Goal: Information Seeking & Learning: Learn about a topic

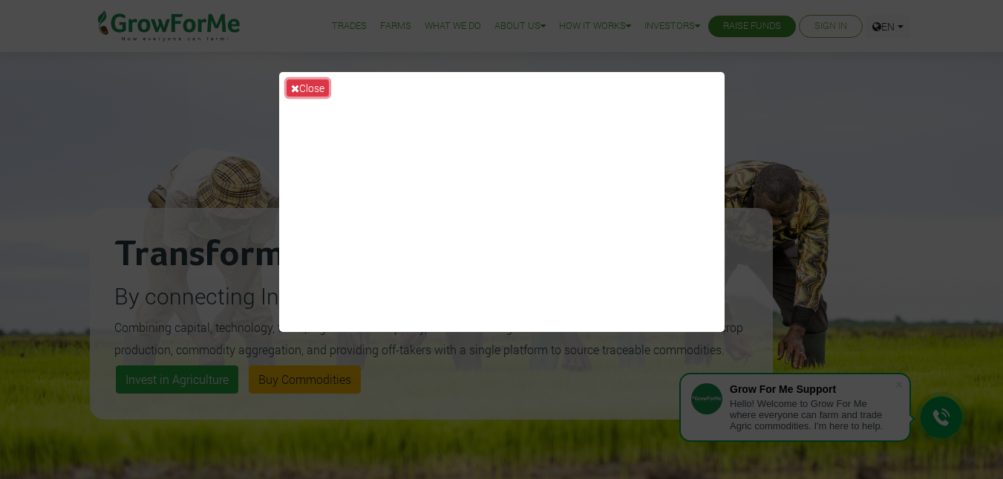
click at [294, 91] on icon at bounding box center [295, 88] width 8 height 10
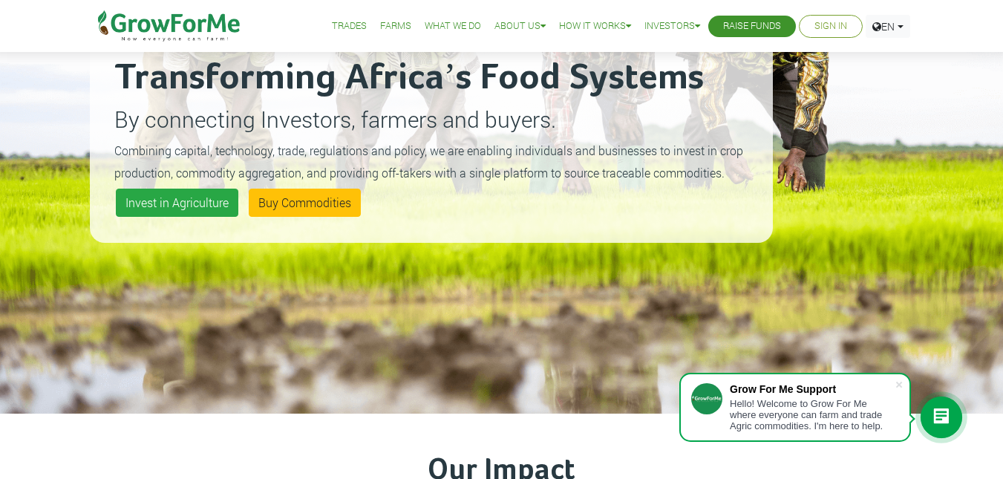
scroll to position [177, 0]
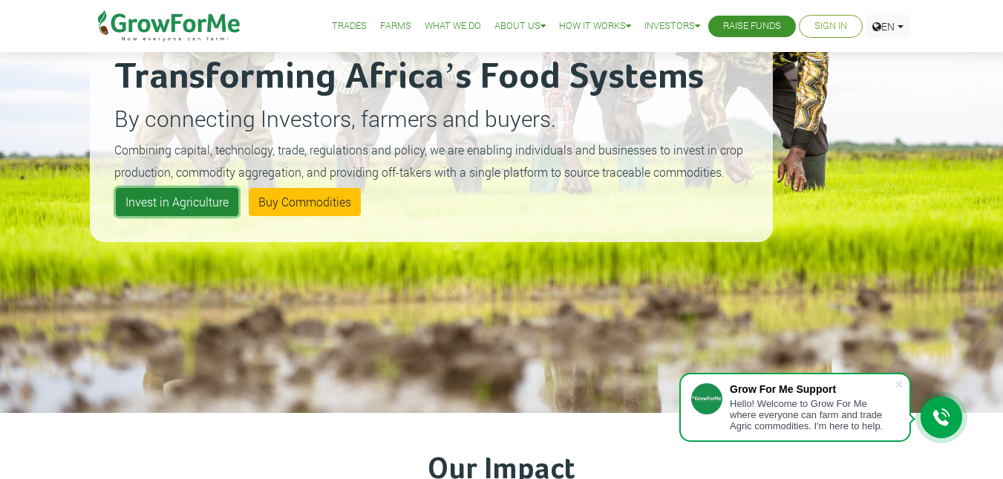
click at [154, 194] on link "Invest in Agriculture" at bounding box center [177, 202] width 122 height 28
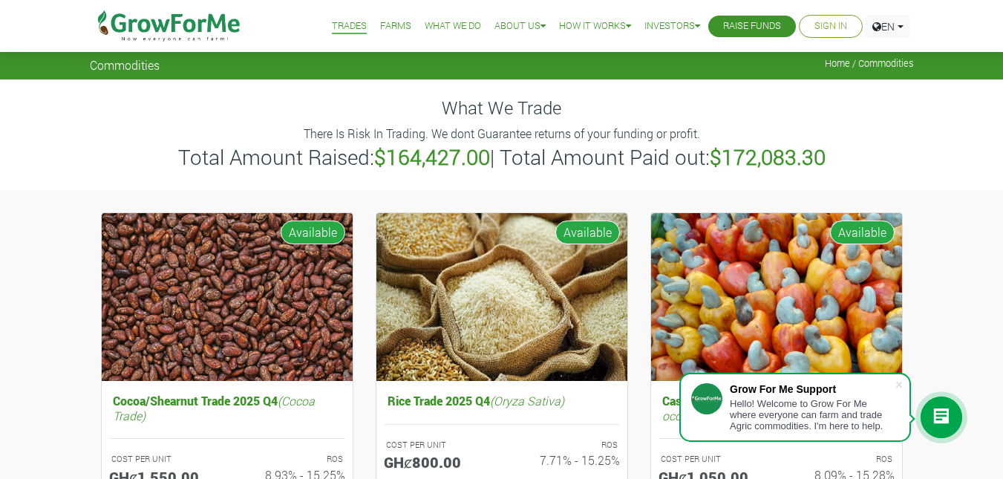
click at [822, 24] on link "Sign In" at bounding box center [830, 27] width 33 height 16
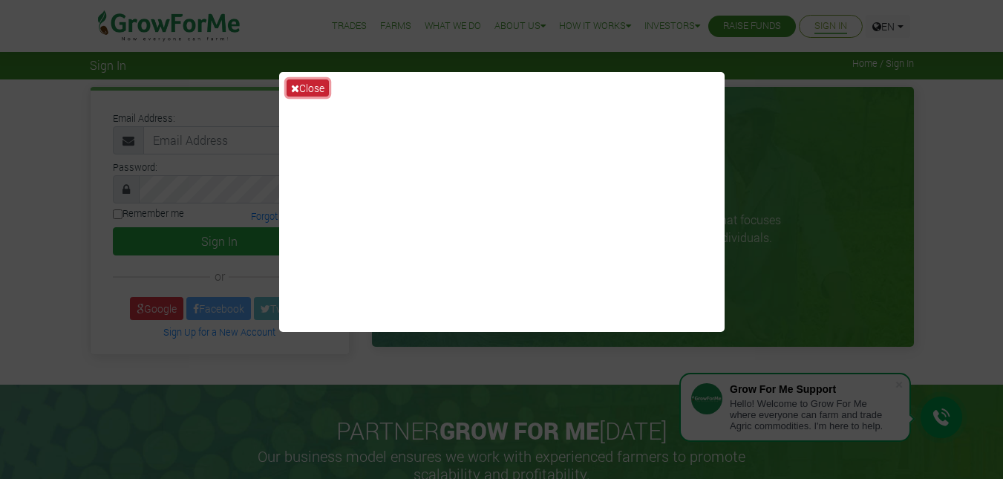
click at [293, 87] on icon at bounding box center [295, 88] width 8 height 10
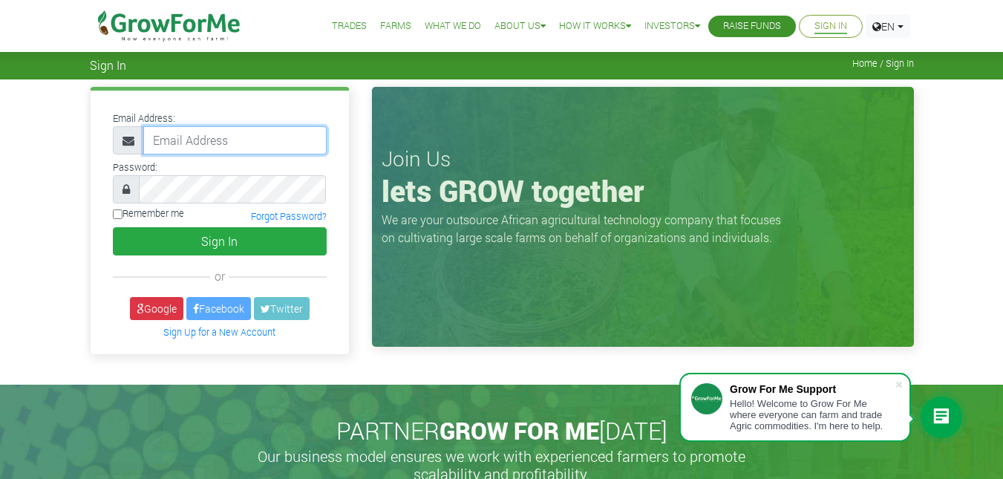
click at [184, 144] on input "email" at bounding box center [234, 140] width 183 height 28
type input "G"
type input "richacker7@gmail.com"
click at [113, 227] on button "Sign In" at bounding box center [220, 241] width 214 height 28
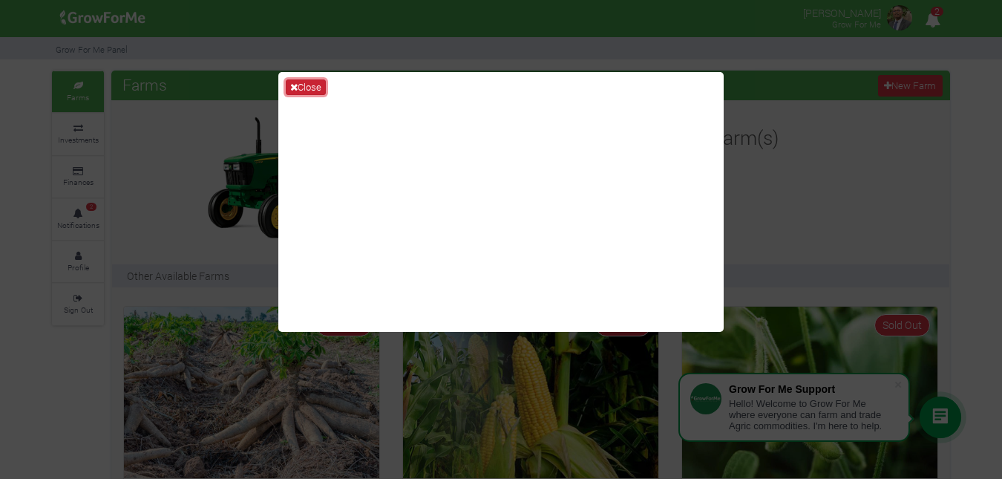
click at [306, 84] on button "Close" at bounding box center [306, 87] width 40 height 16
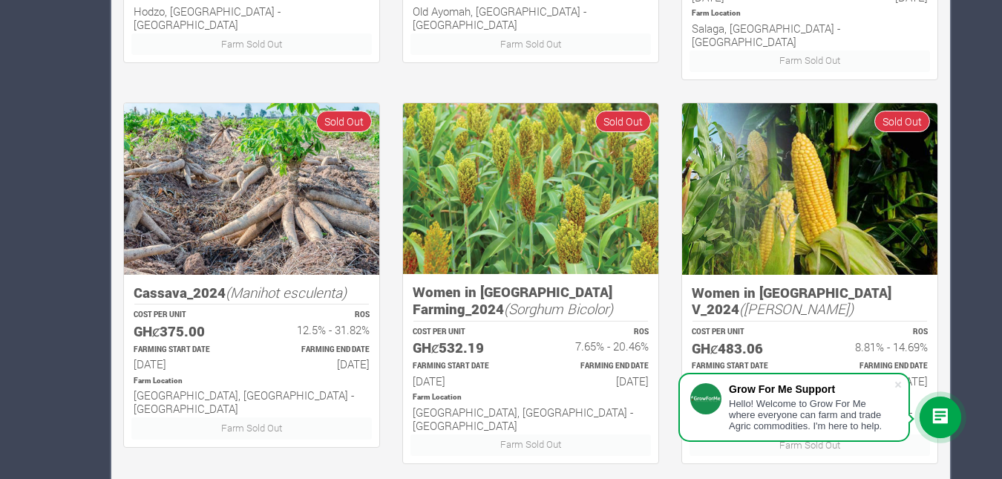
scroll to position [986, 0]
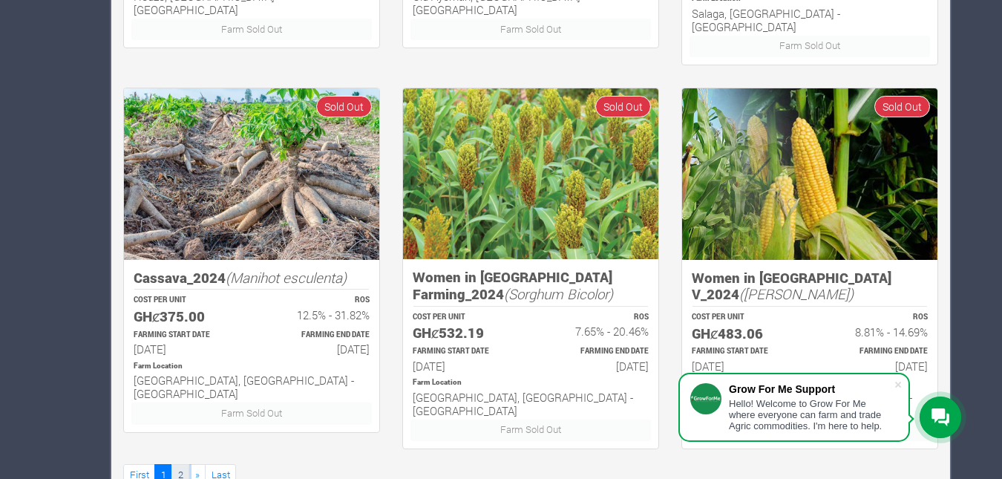
click at [182, 464] on link "2" at bounding box center [180, 475] width 18 height 22
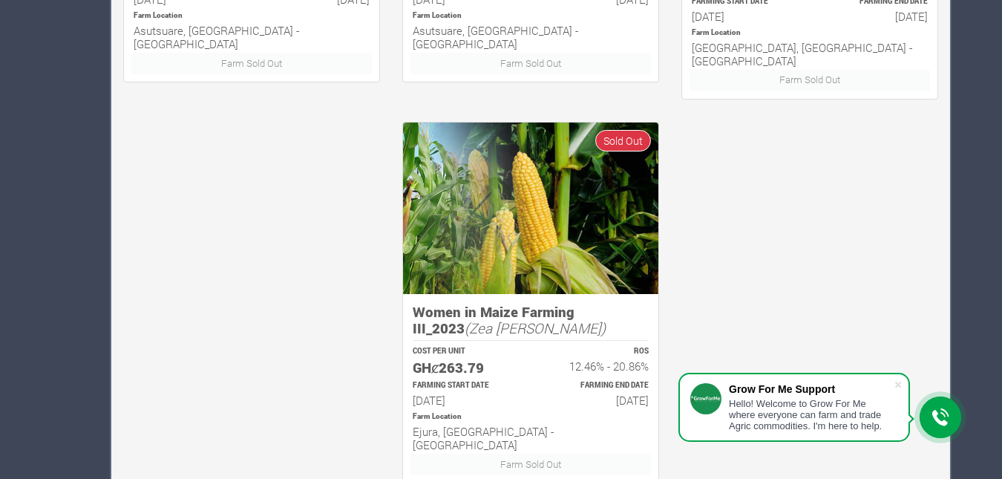
scroll to position [987, 0]
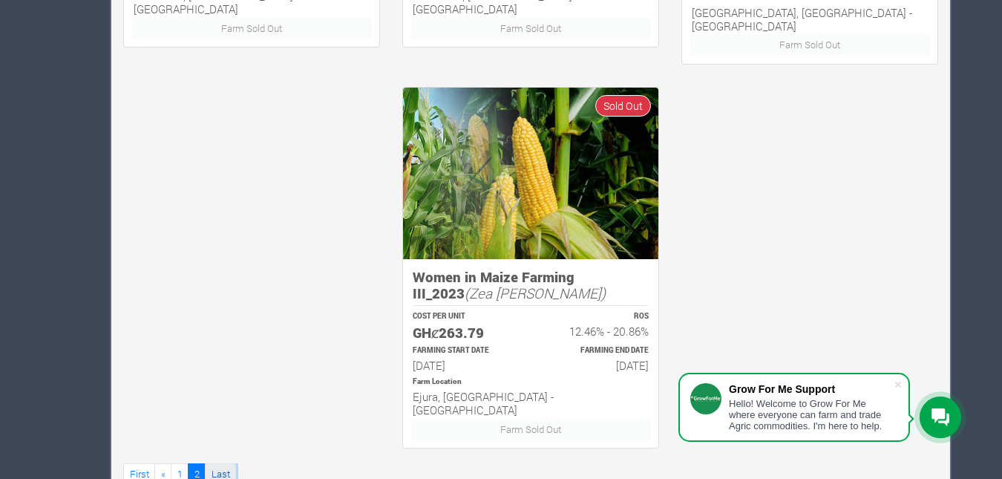
click at [222, 463] on link "Last" at bounding box center [220, 474] width 31 height 22
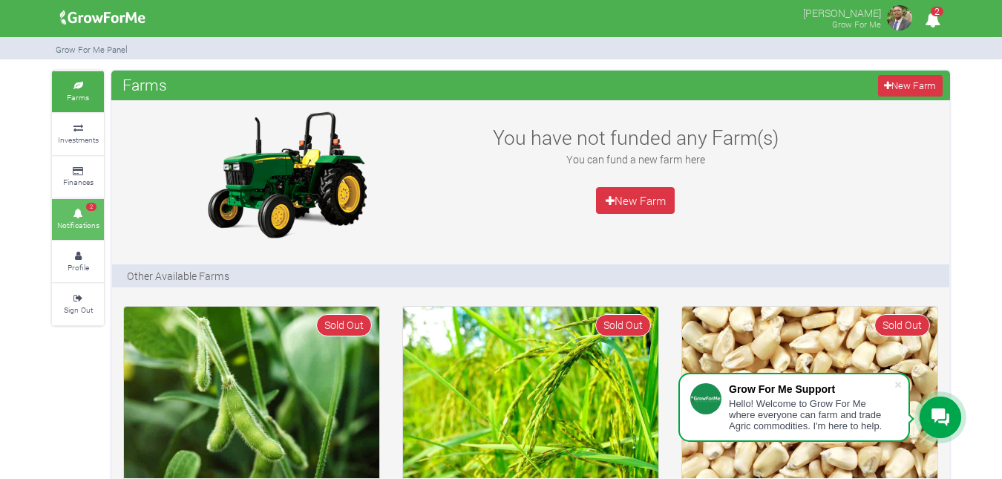
click at [87, 218] on link "2 Notifications" at bounding box center [78, 219] width 52 height 41
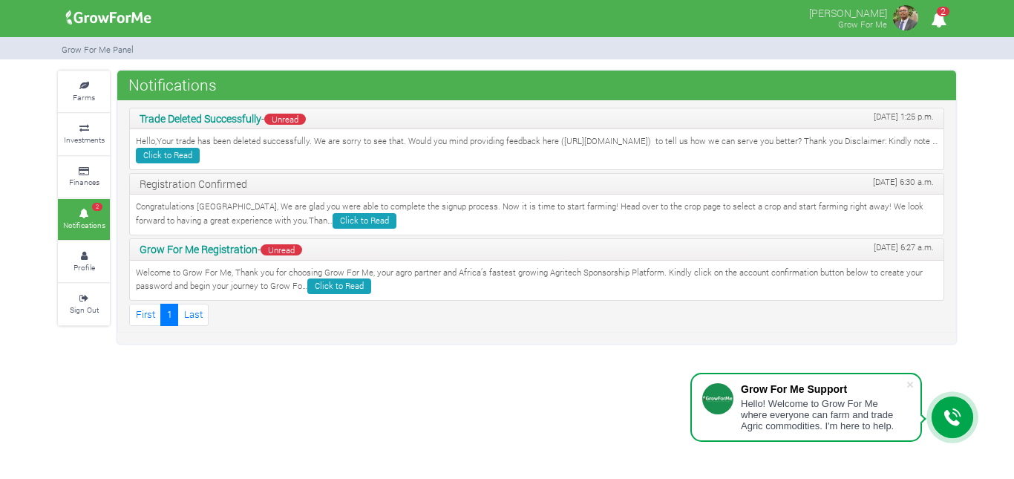
click at [246, 293] on p "Welcome to Grow For Me, Thank you for choosing Grow For Me, your agro partner a…" at bounding box center [537, 280] width 802 height 28
click at [253, 284] on p "Welcome to Grow For Me, Thank you for choosing Grow For Me, your agro partner a…" at bounding box center [537, 280] width 802 height 28
click at [947, 417] on icon at bounding box center [952, 417] width 18 height 18
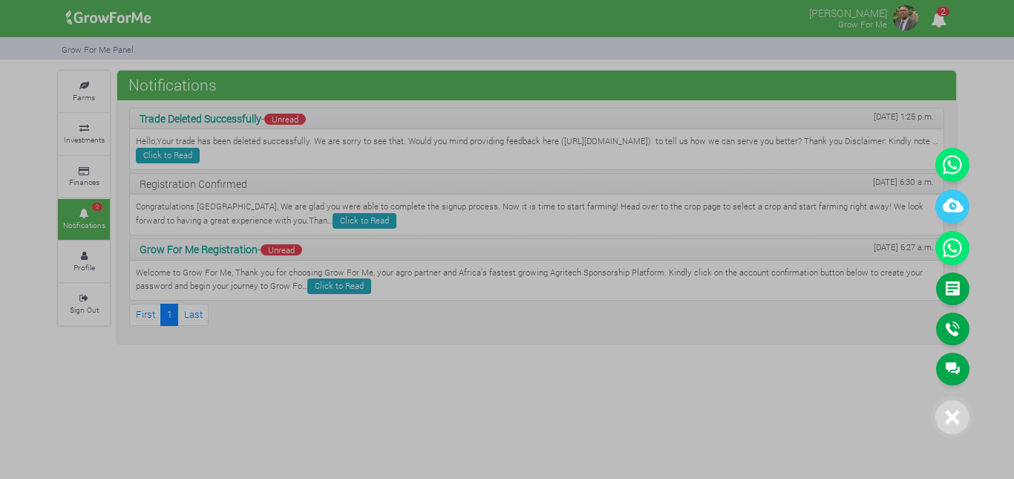
click at [709, 386] on div at bounding box center [507, 239] width 1014 height 479
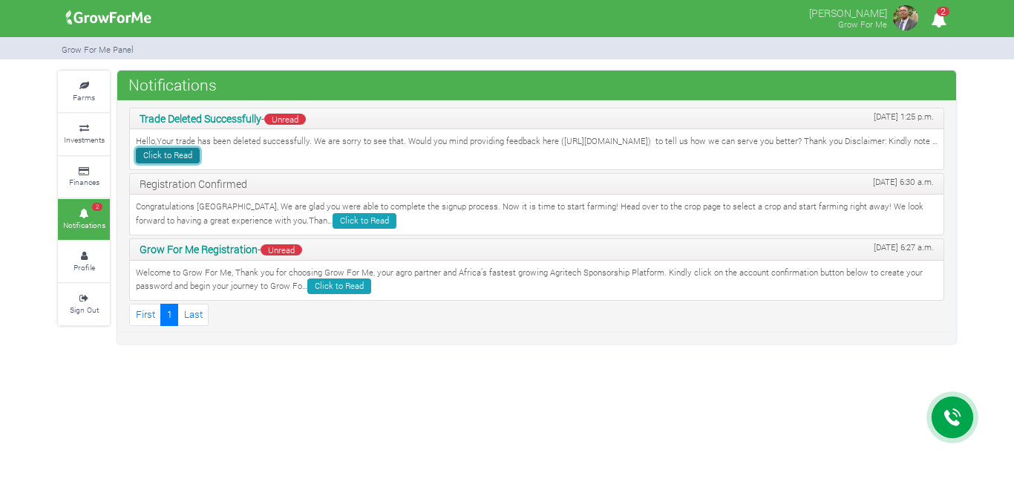
click at [200, 154] on link "Click to Read" at bounding box center [168, 156] width 64 height 16
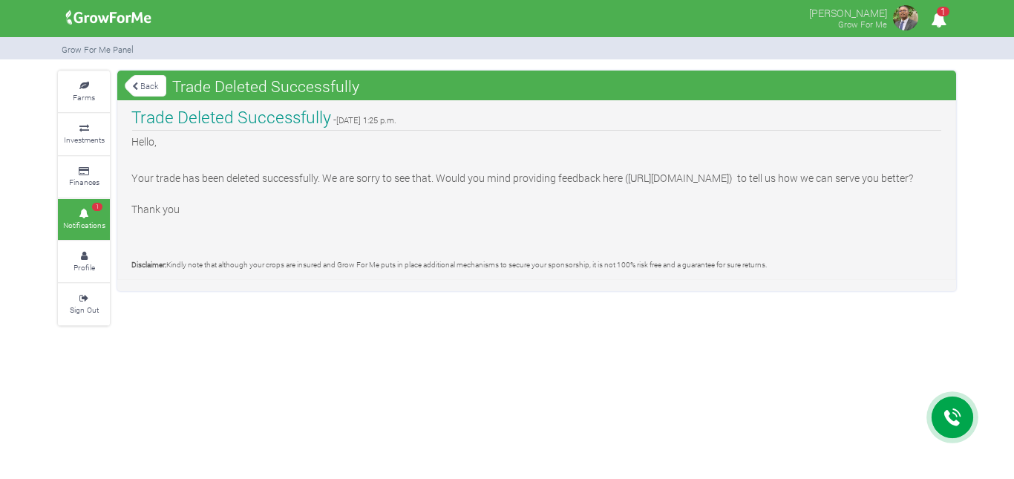
click at [130, 77] on link "Back" at bounding box center [146, 85] width 42 height 24
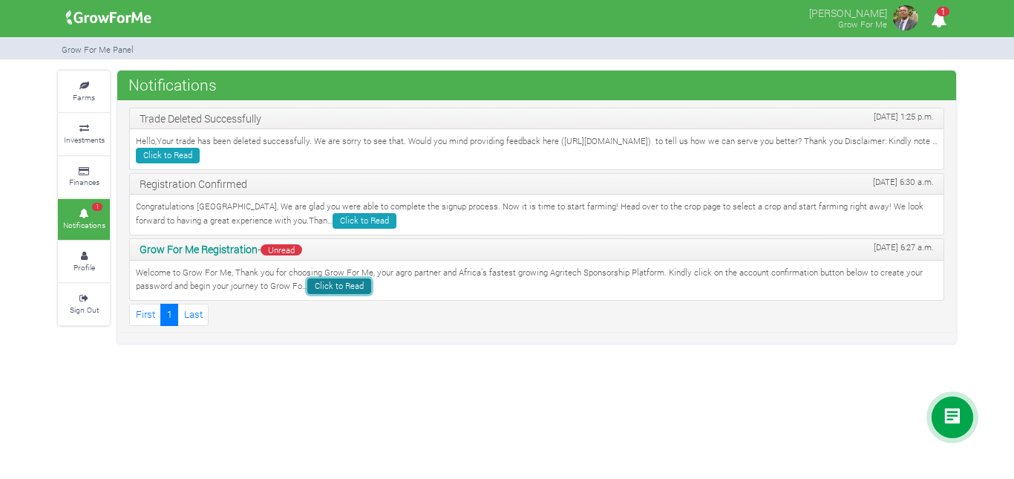
click at [321, 286] on link "Click to Read" at bounding box center [339, 286] width 64 height 16
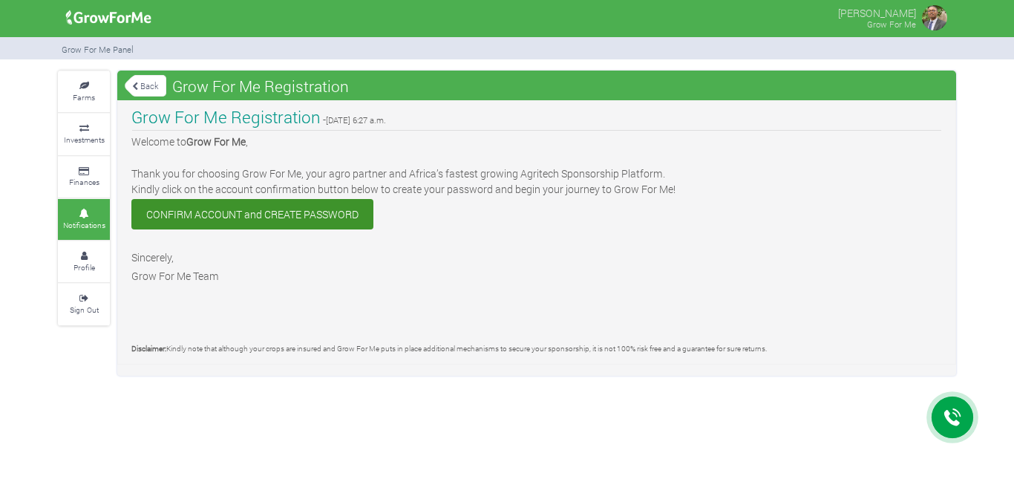
click at [269, 210] on link "CONFIRM ACCOUNT and CREATE PASSWORD" at bounding box center [252, 214] width 242 height 30
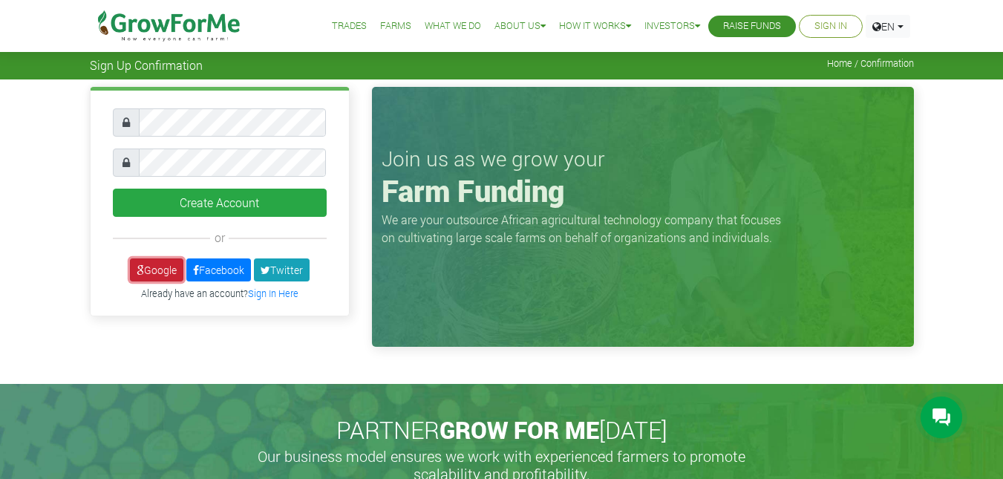
click at [142, 271] on link "Google" at bounding box center [156, 269] width 53 height 23
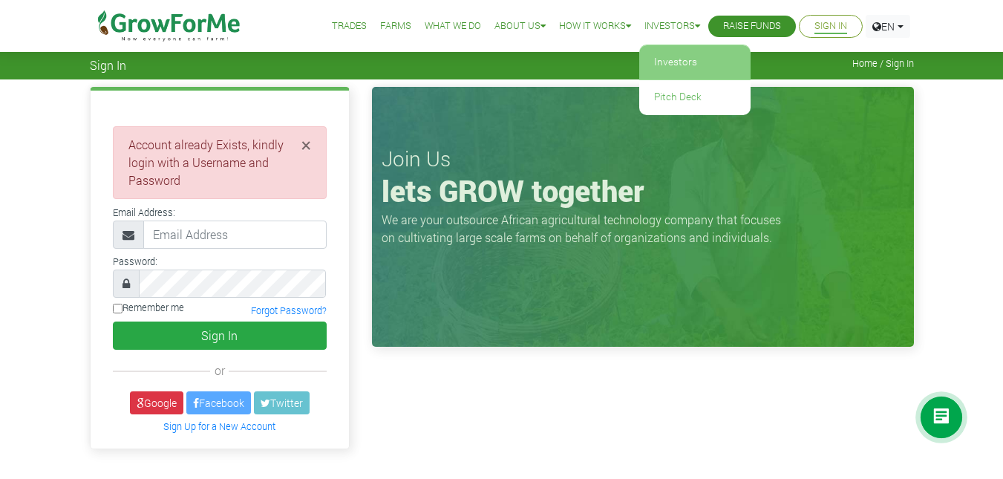
click at [675, 65] on link "Investors" at bounding box center [694, 62] width 111 height 34
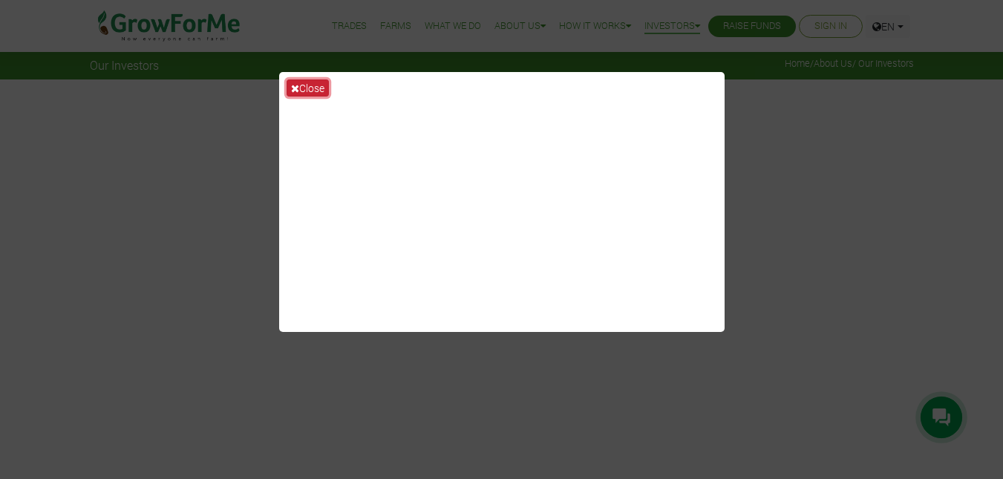
click at [320, 87] on button "Close" at bounding box center [307, 87] width 42 height 17
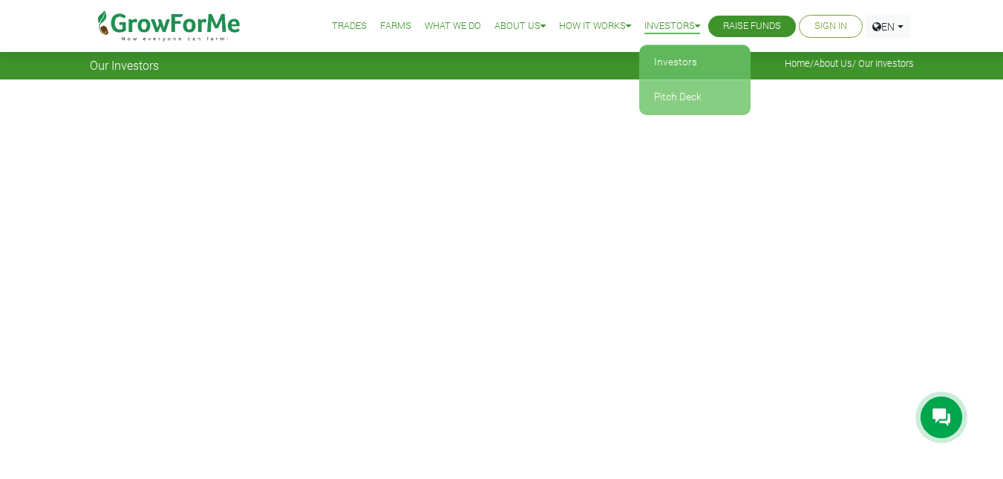
click at [686, 90] on link "Pitch Deck" at bounding box center [694, 97] width 111 height 34
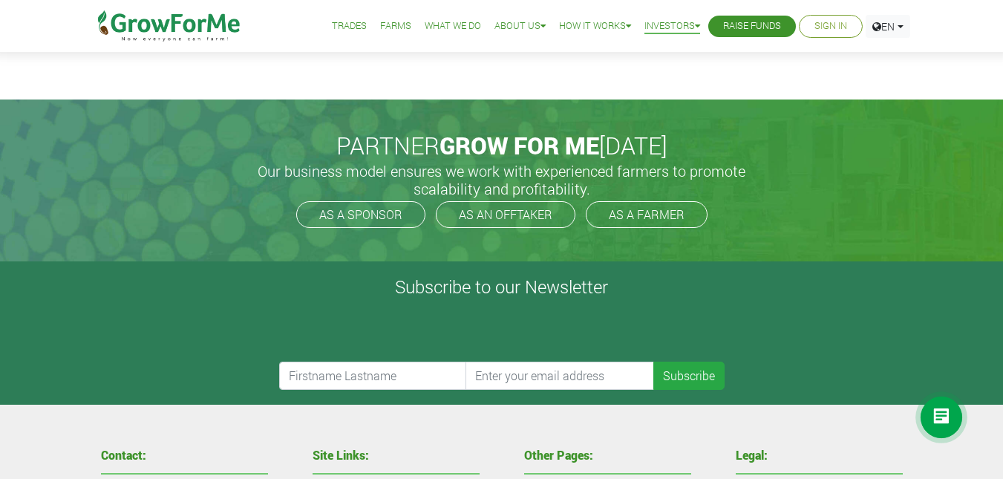
scroll to position [445, 0]
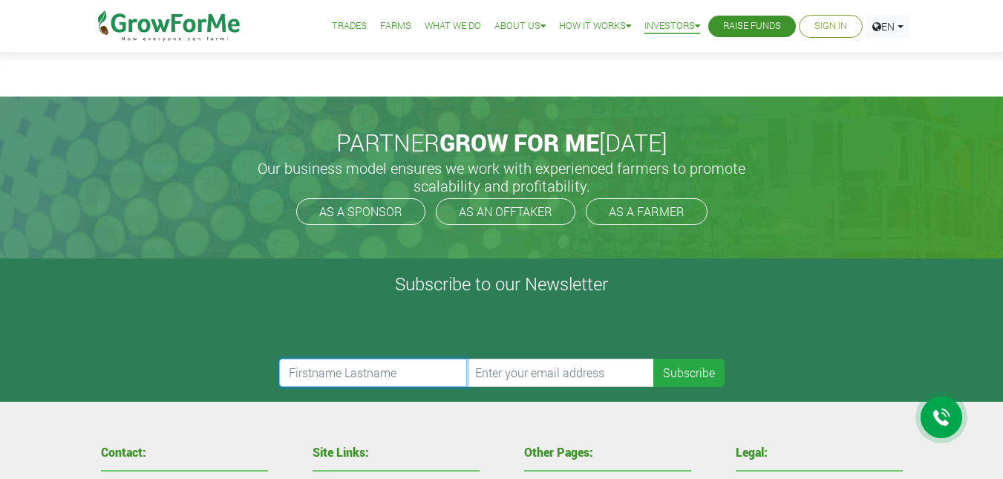
click at [347, 371] on input "text" at bounding box center [373, 372] width 189 height 28
type input "[PERSON_NAME]"
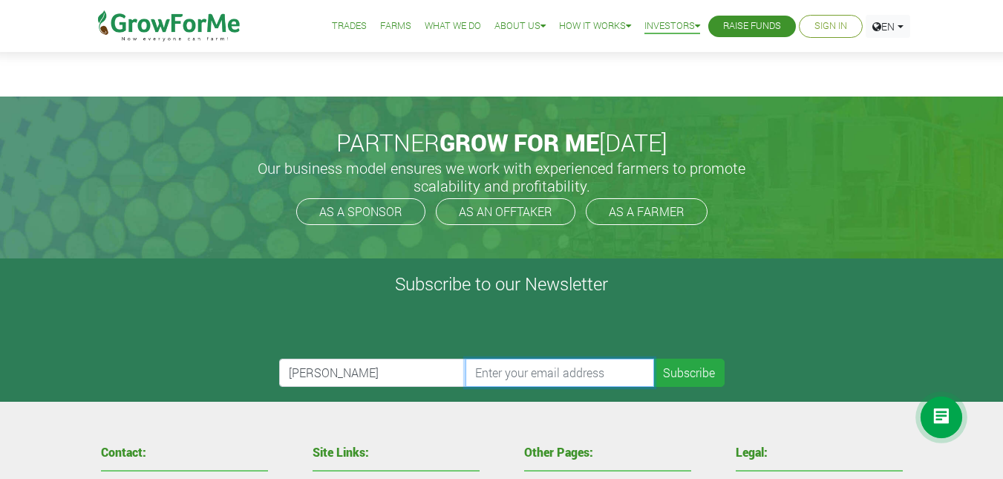
click at [518, 378] on input "email" at bounding box center [559, 372] width 189 height 28
type input "[EMAIL_ADDRESS][DOMAIN_NAME]"
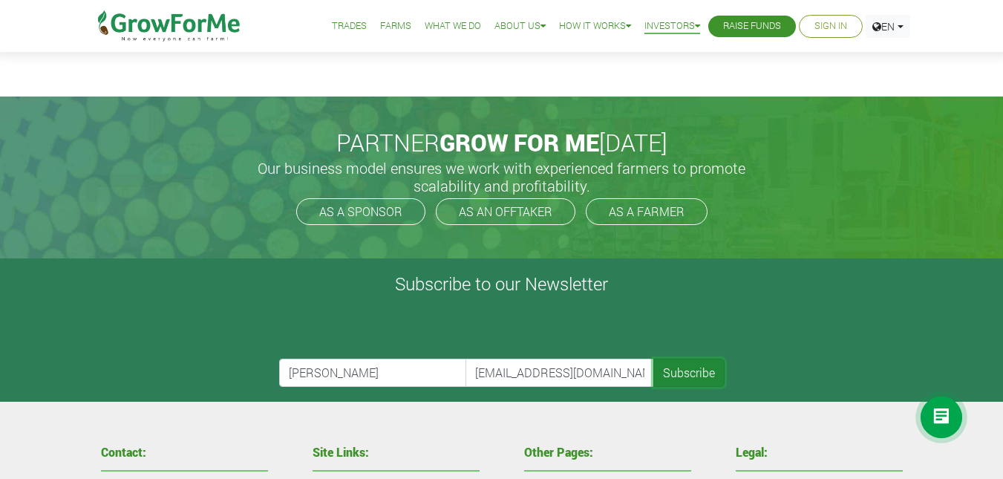
click at [693, 366] on button "Subscribe" at bounding box center [688, 372] width 71 height 28
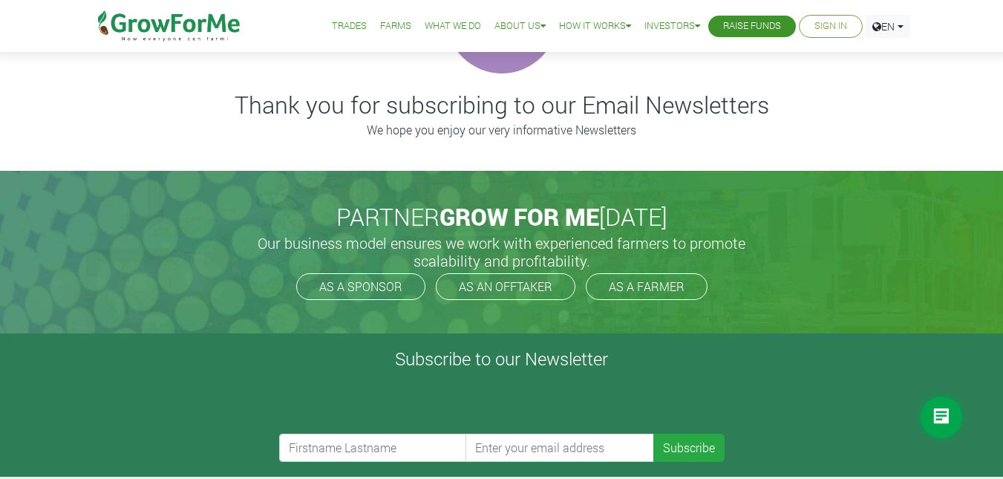
scroll to position [179, 0]
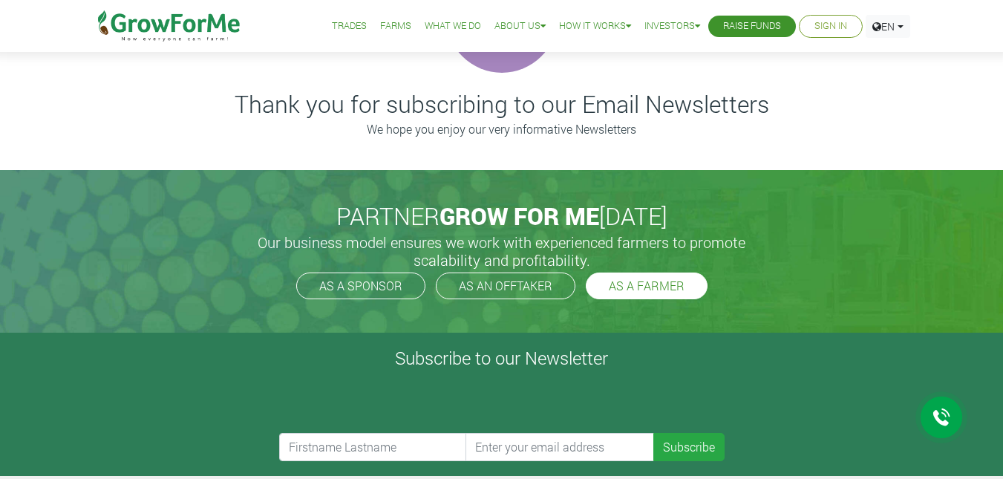
click at [650, 286] on link "AS A FARMER" at bounding box center [647, 285] width 122 height 27
click at [952, 425] on div at bounding box center [941, 417] width 42 height 42
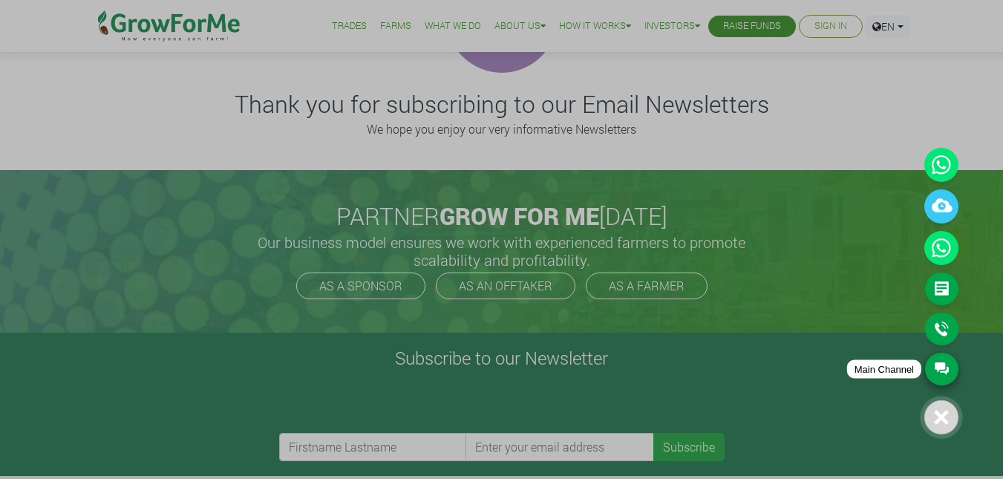
click at [940, 367] on link "Main Channel" at bounding box center [941, 369] width 33 height 33
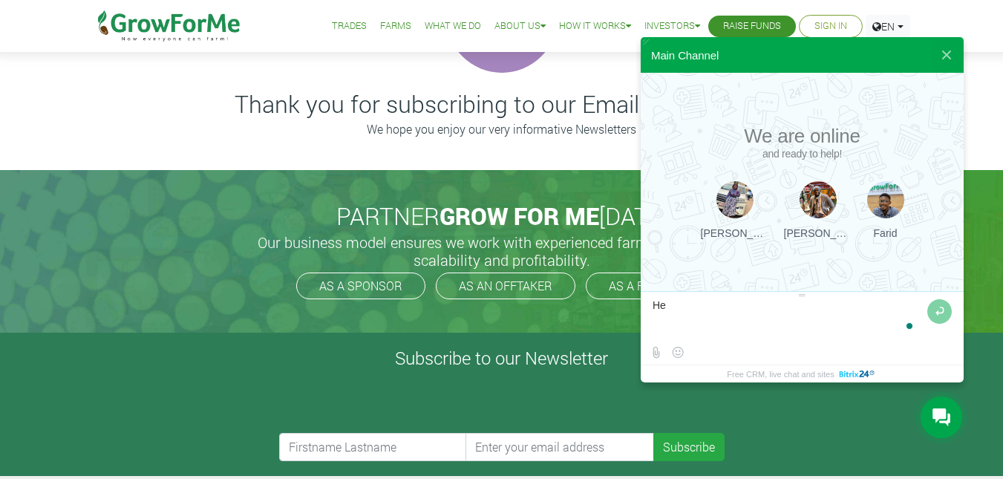
type textarea "H"
type textarea "g"
type textarea "Good afternoon"
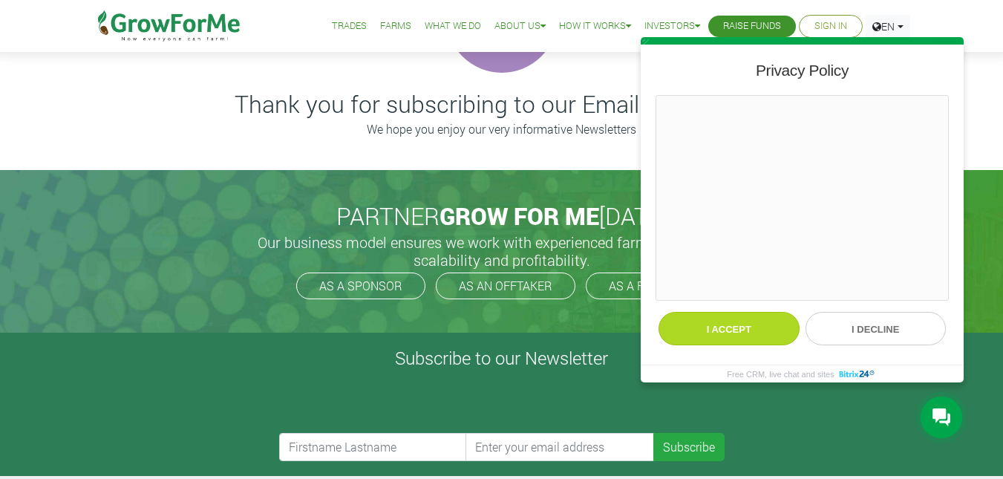
click at [694, 321] on button "I accept" at bounding box center [728, 328] width 141 height 33
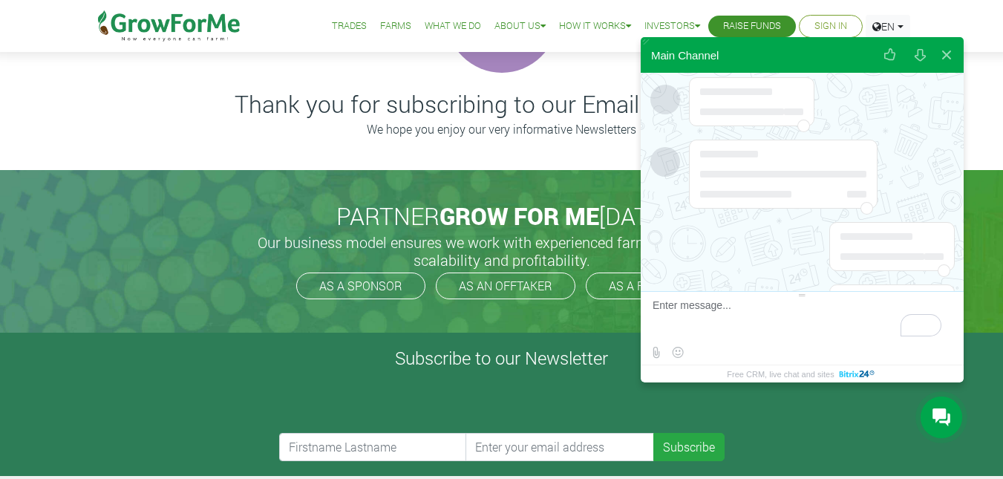
scroll to position [129, 0]
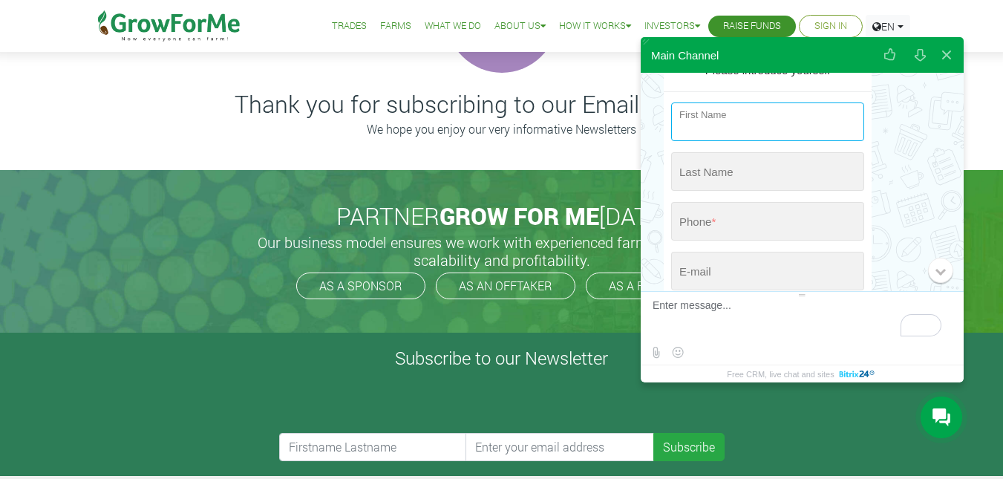
click at [742, 119] on input "string" at bounding box center [767, 121] width 193 height 39
type input "[GEOGRAPHIC_DATA]"
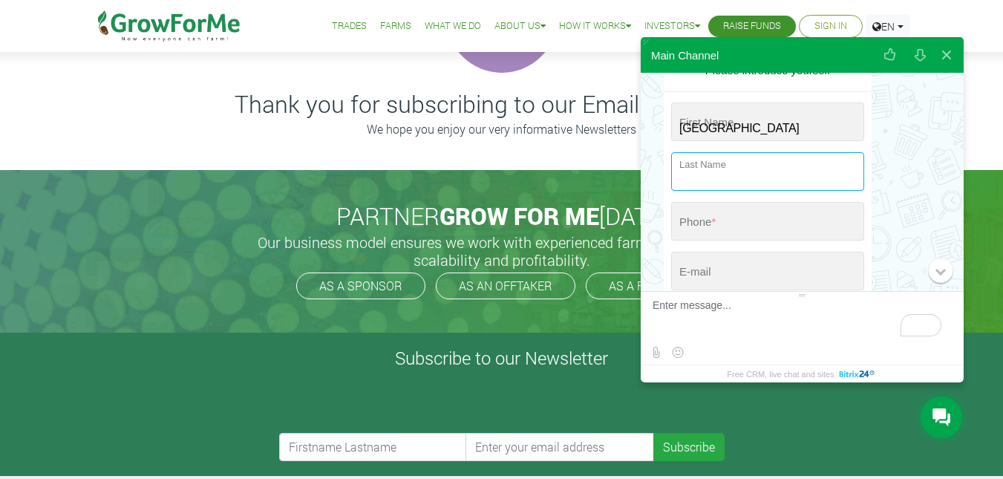
type input "Kwaw"
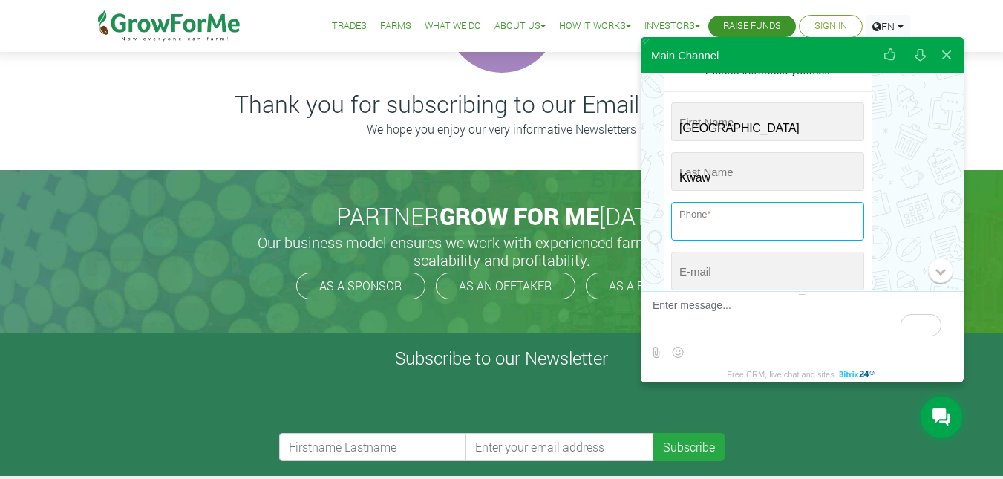
type input "+233 (546) 802-373"
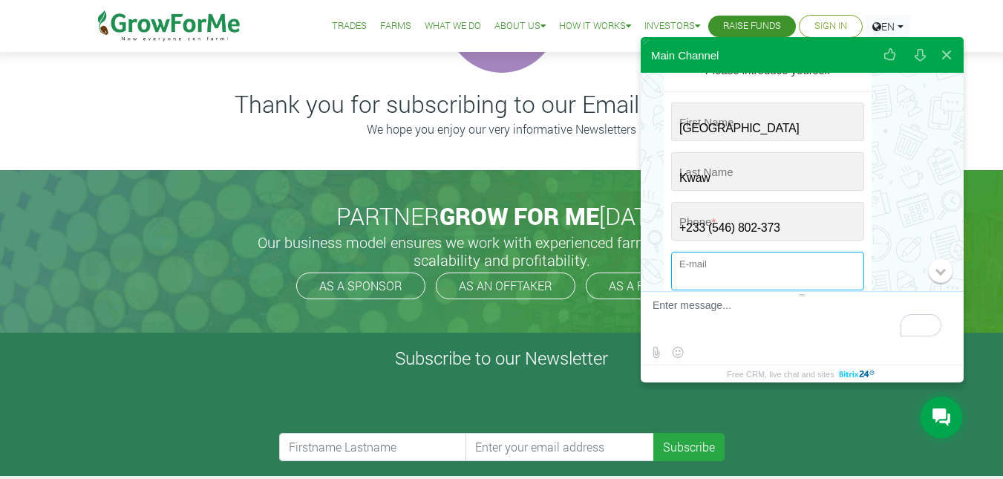
type input "[EMAIL_ADDRESS][DOMAIN_NAME]"
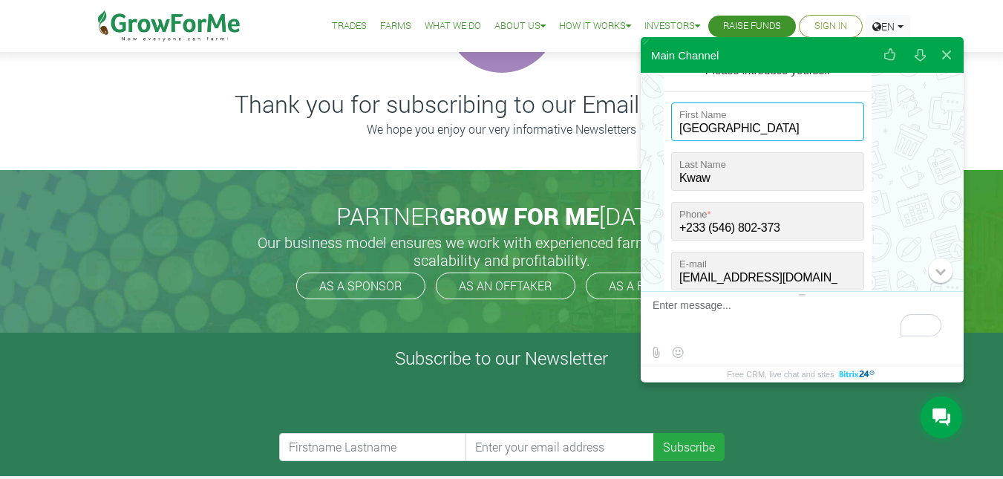
scroll to position [248, 0]
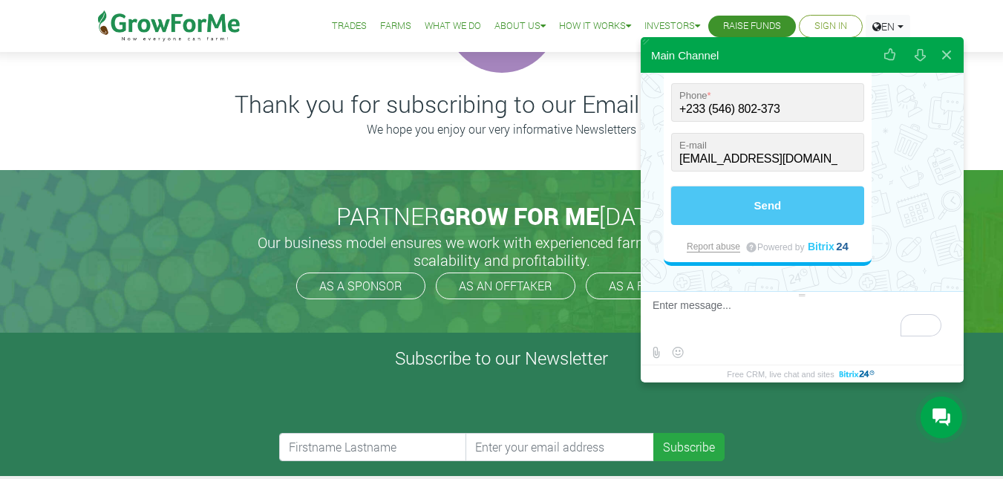
click at [784, 210] on button "Send" at bounding box center [767, 205] width 193 height 39
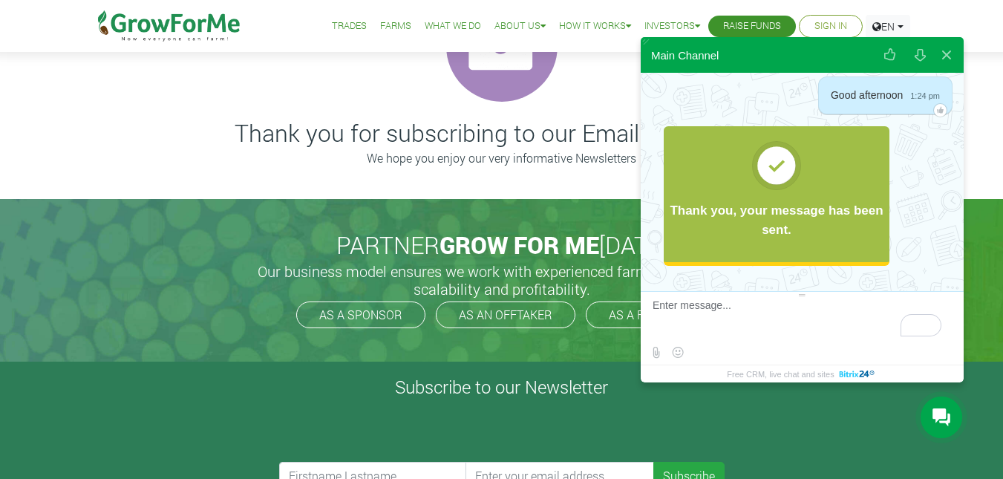
scroll to position [56, 0]
click at [727, 301] on textarea "To enrich screen reader interactions, please activate Accessibility in Grammarl…" at bounding box center [799, 319] width 295 height 40
type textarea "w"
type textarea "I"
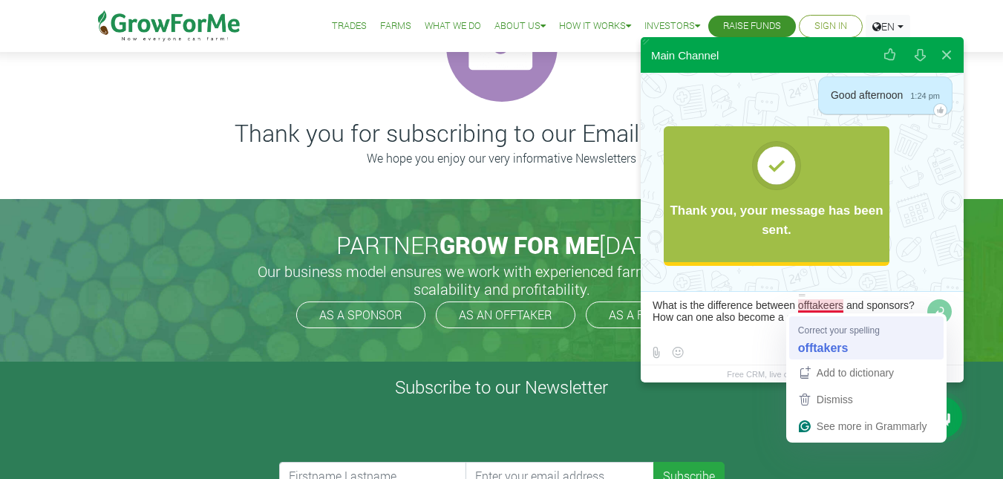
type textarea "What is the difference between offtakers and sponsors? How can one also become …"
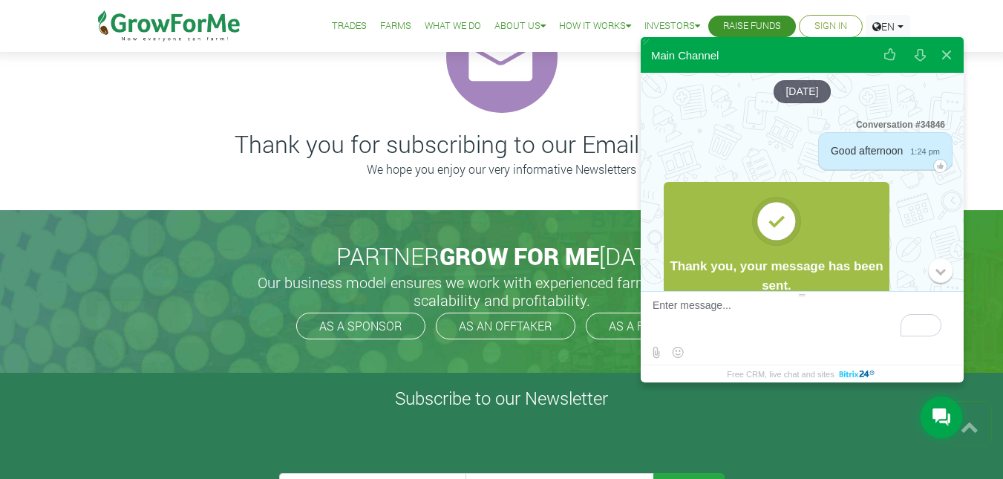
scroll to position [0, 0]
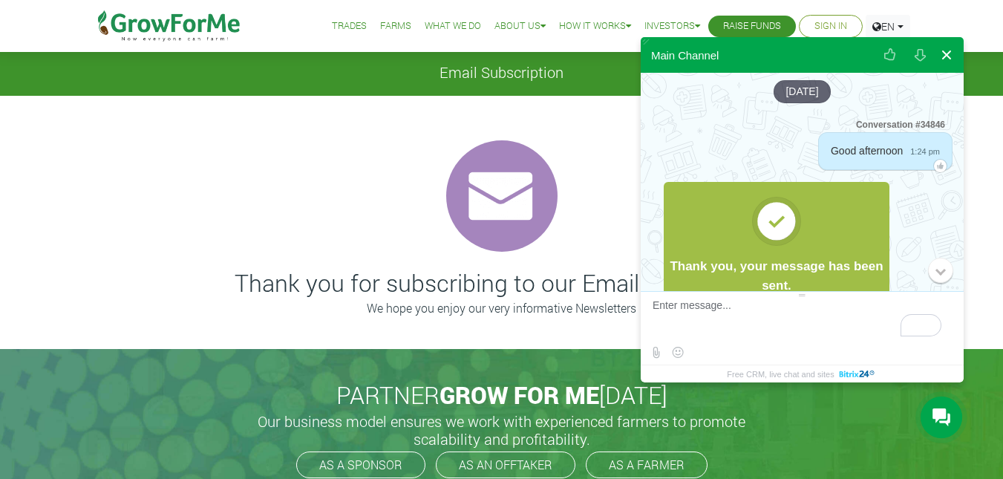
click at [953, 53] on button at bounding box center [946, 55] width 27 height 36
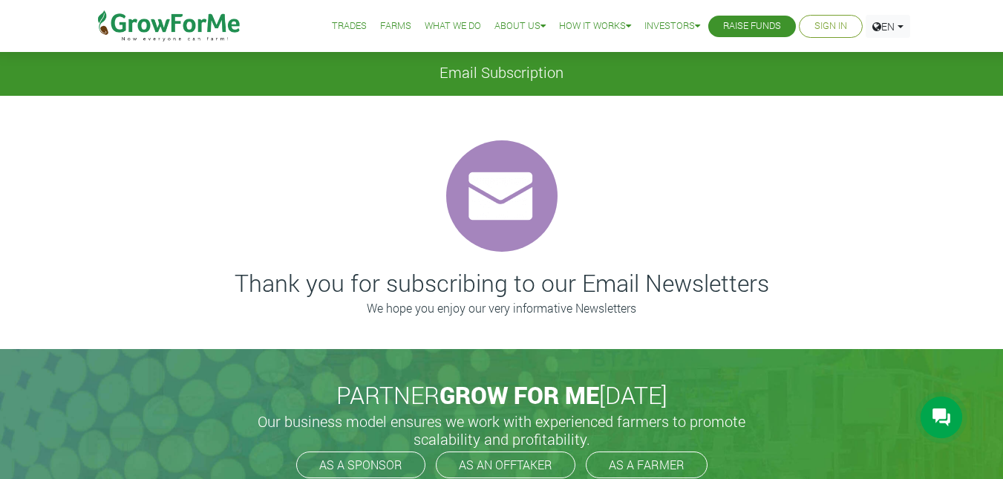
click at [829, 24] on link "Sign In" at bounding box center [830, 27] width 33 height 16
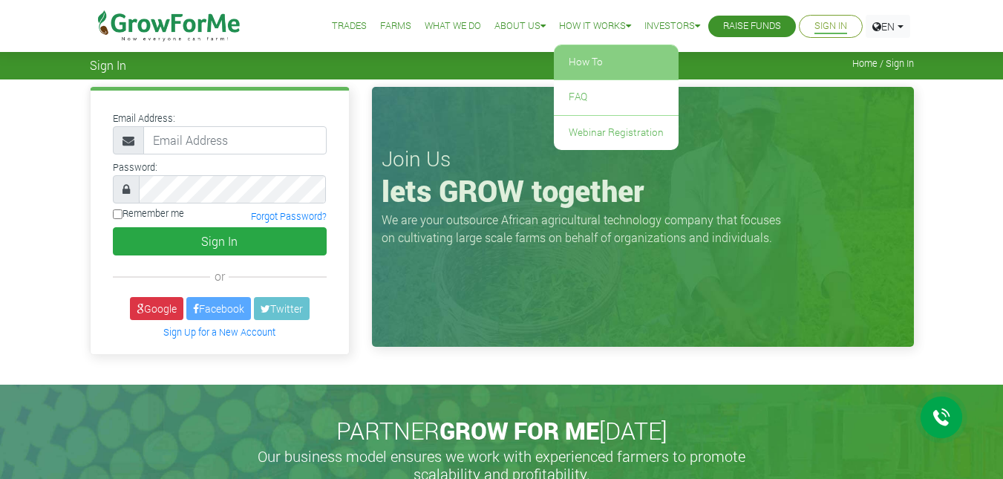
click at [602, 56] on link "How To" at bounding box center [616, 62] width 125 height 34
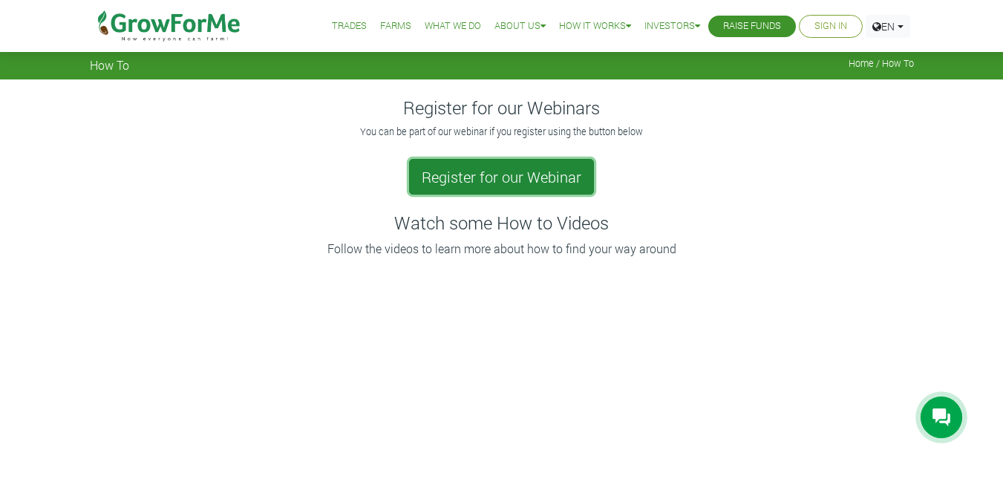
click at [538, 169] on link "Register for our Webinar" at bounding box center [501, 177] width 185 height 36
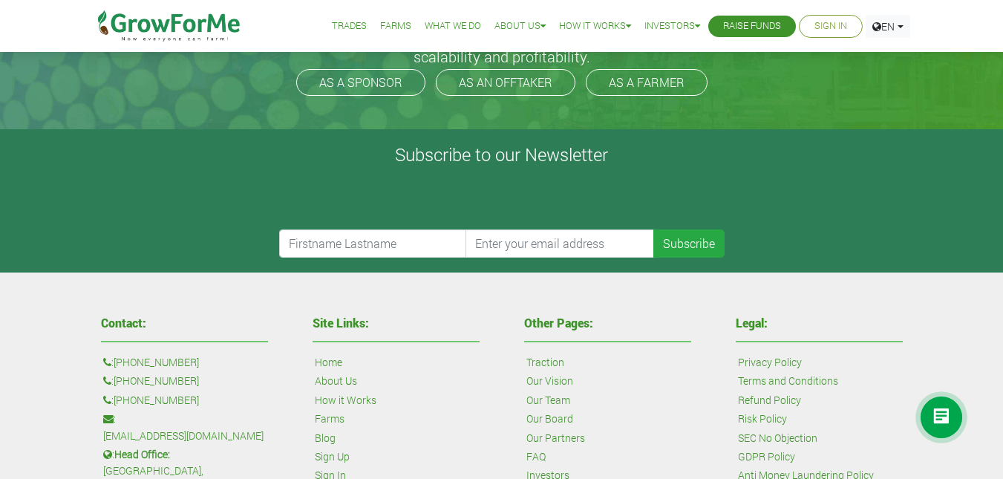
scroll to position [191, 0]
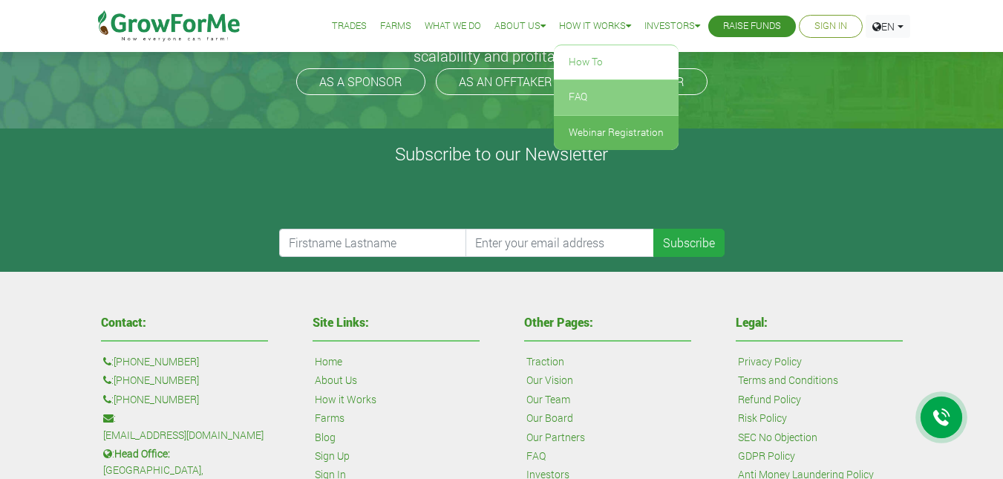
click at [573, 88] on link "FAQ" at bounding box center [616, 97] width 125 height 34
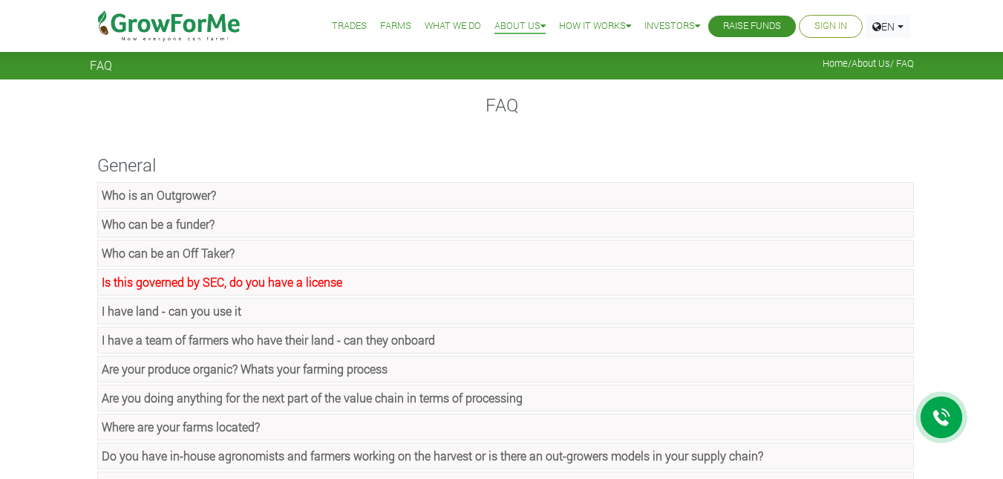
click at [937, 421] on icon at bounding box center [941, 417] width 18 height 18
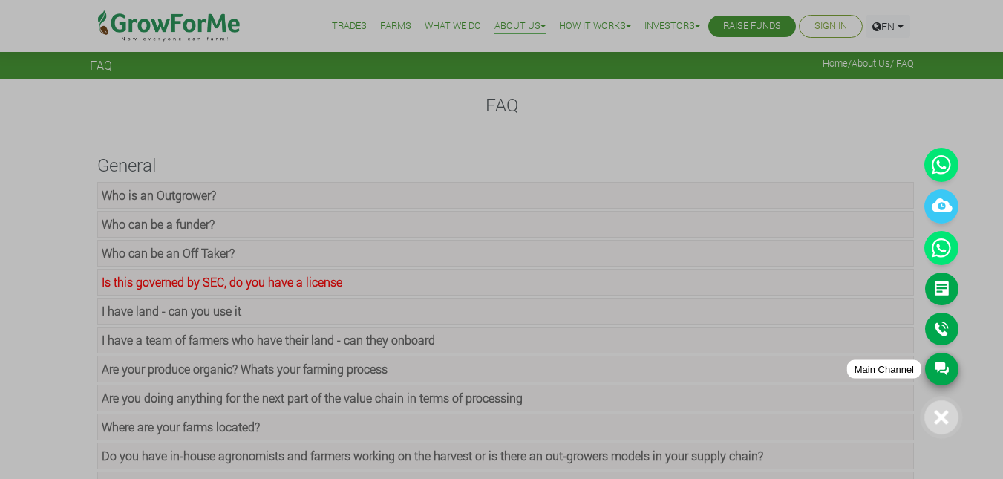
click at [938, 361] on link "Main Channel" at bounding box center [941, 369] width 33 height 33
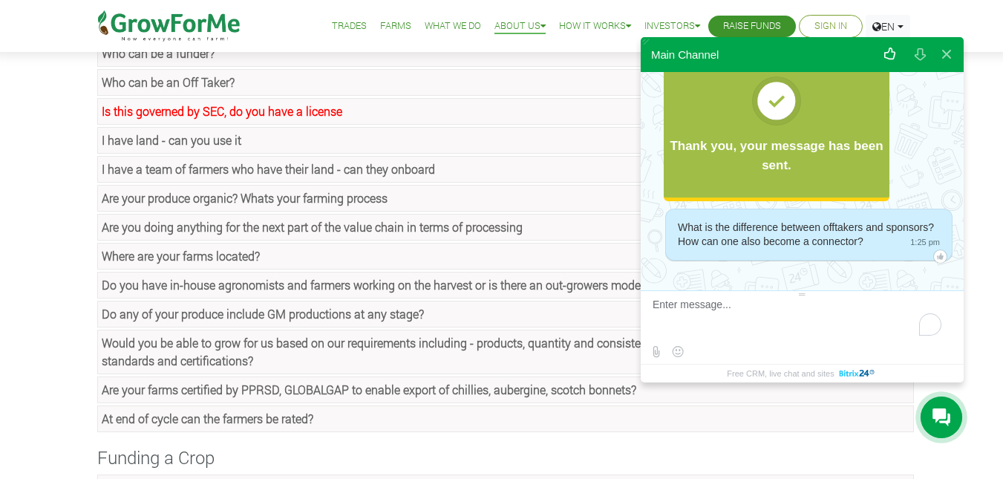
scroll to position [172, 0]
click at [943, 56] on button at bounding box center [946, 54] width 27 height 36
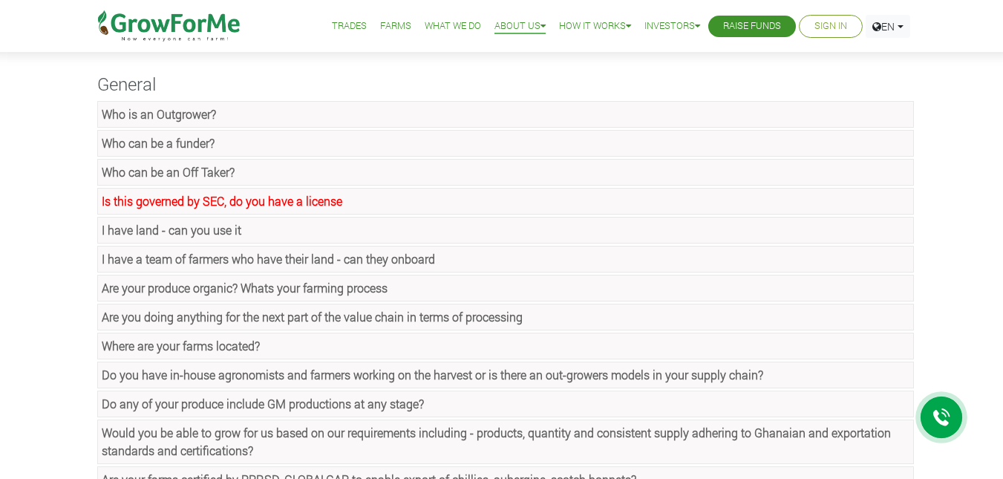
scroll to position [80, 0]
click at [238, 168] on link "Who can be an Off Taker?" at bounding box center [505, 173] width 816 height 27
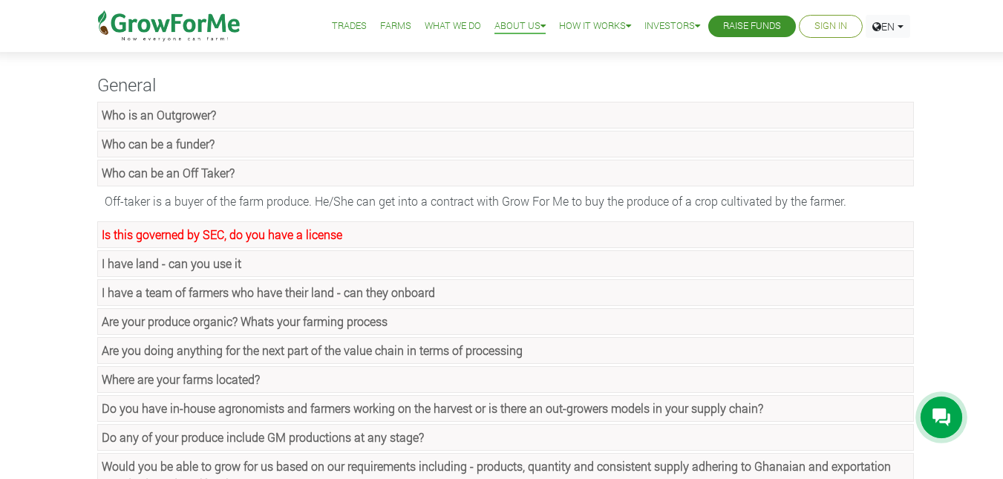
click at [201, 145] on strong "Who can be a funder?" at bounding box center [158, 144] width 113 height 16
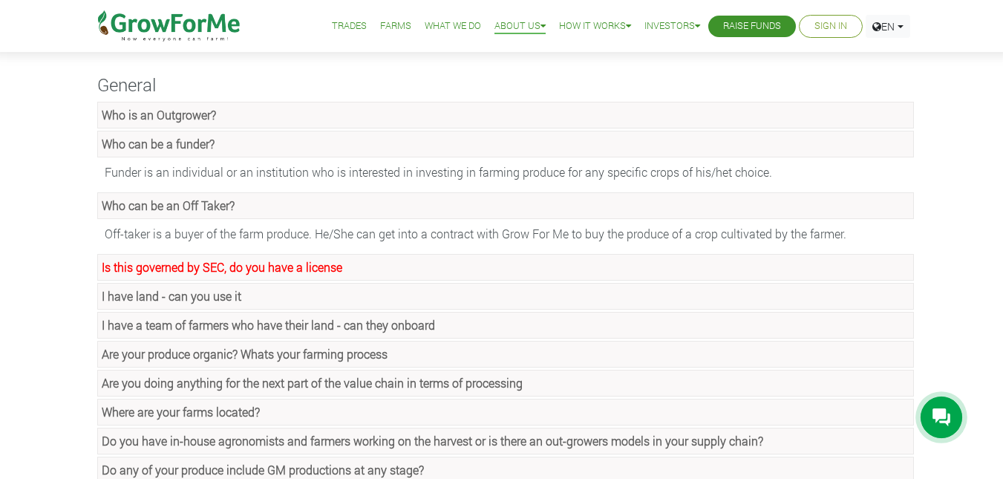
click at [198, 114] on strong "Who is an Outgrower?" at bounding box center [159, 115] width 114 height 16
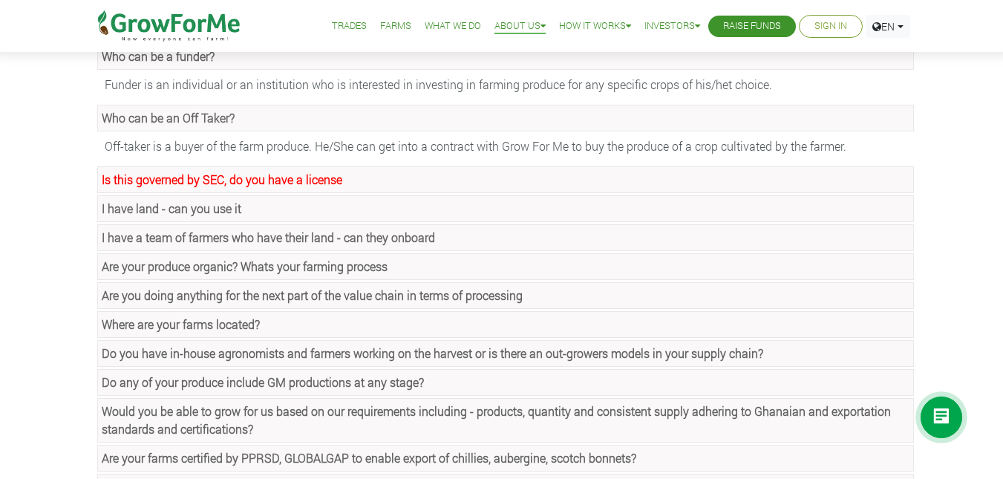
scroll to position [219, 0]
click at [282, 209] on link "I have land - can you use it" at bounding box center [505, 207] width 816 height 27
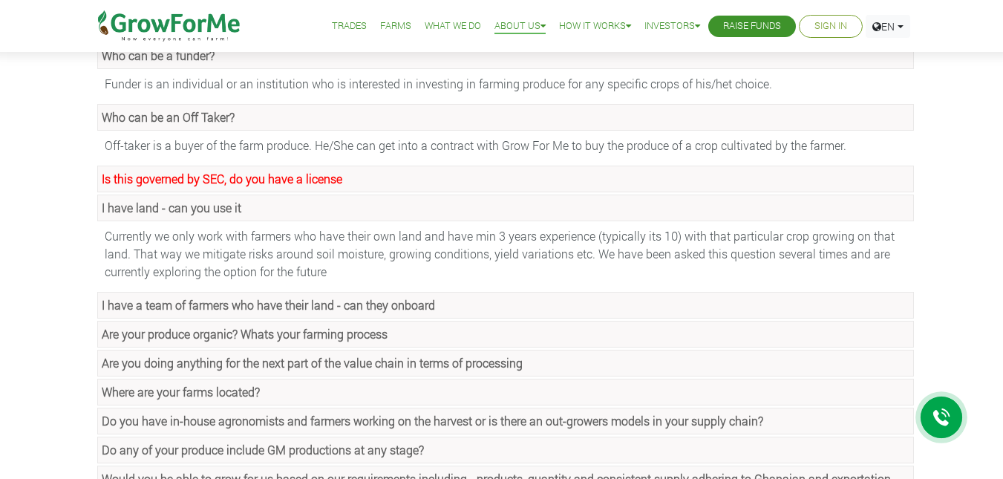
click at [307, 302] on strong "I have a team of farmers who have their land - can they onboard" at bounding box center [268, 305] width 333 height 16
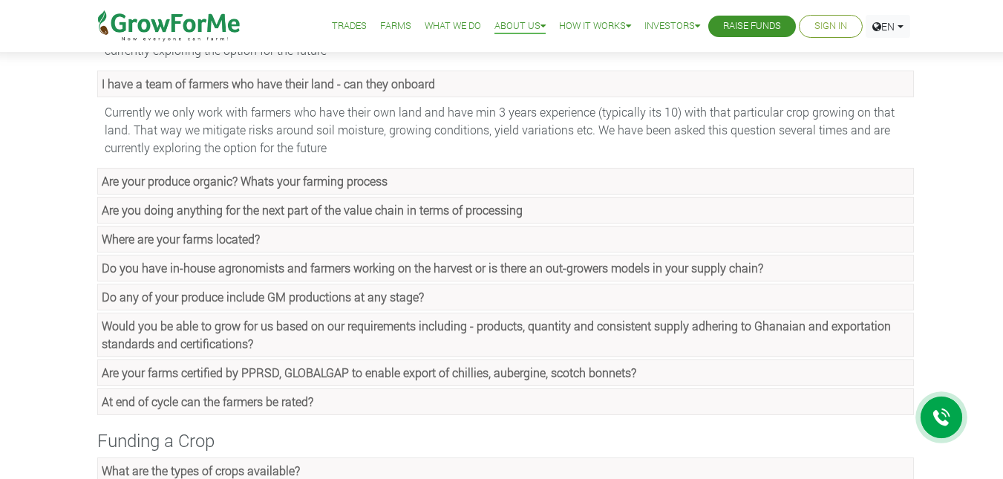
scroll to position [442, 0]
click at [276, 239] on link "Where are your farms located?" at bounding box center [505, 237] width 816 height 27
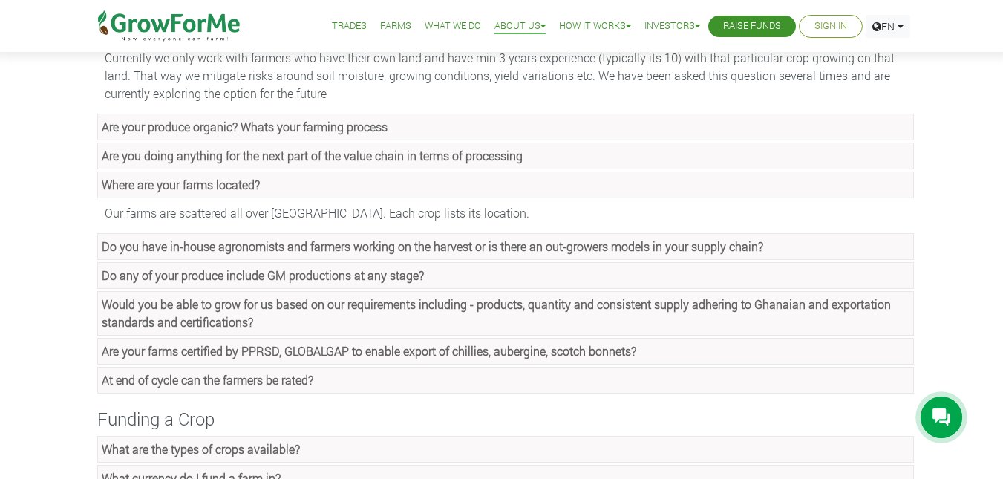
scroll to position [497, 0]
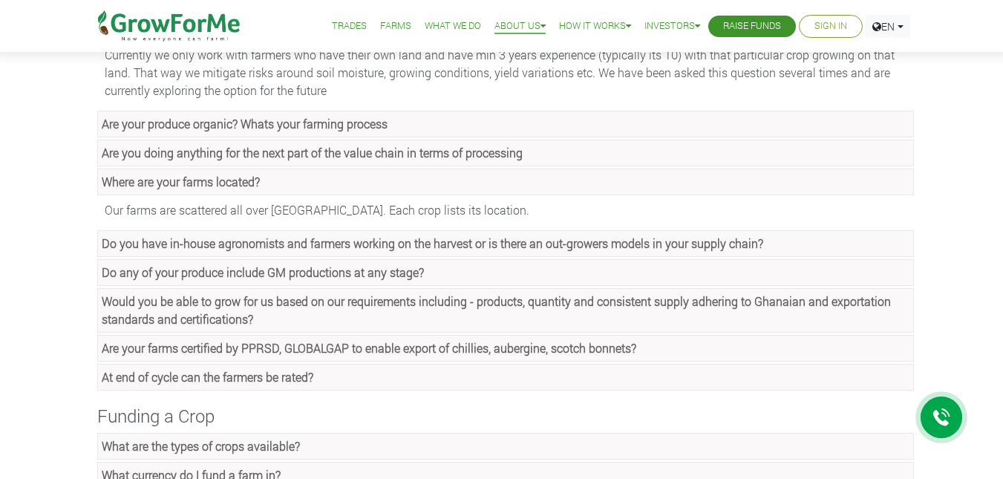
click at [355, 250] on strong "Do you have in-house agronomists and farmers working on the harvest or is there…" at bounding box center [432, 243] width 661 height 16
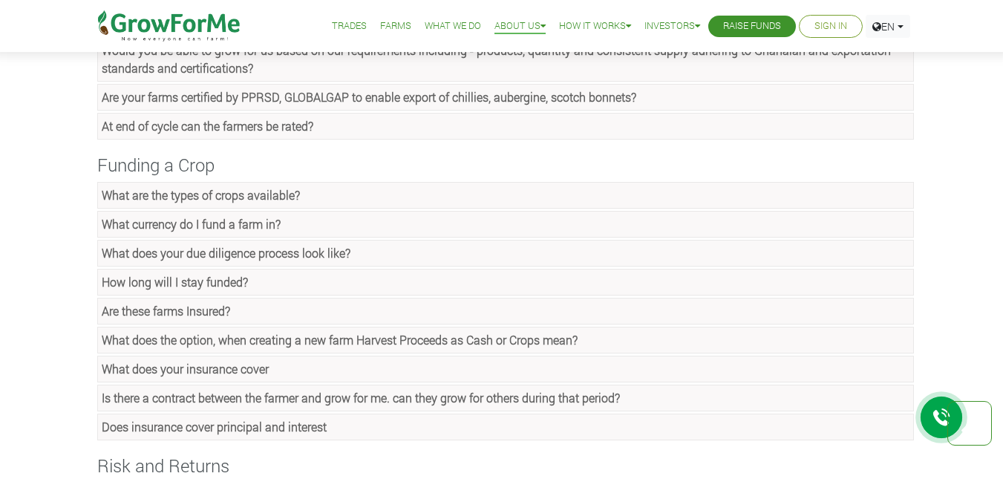
scroll to position [781, 0]
click at [298, 187] on strong "What are the types of crops available?" at bounding box center [201, 194] width 198 height 16
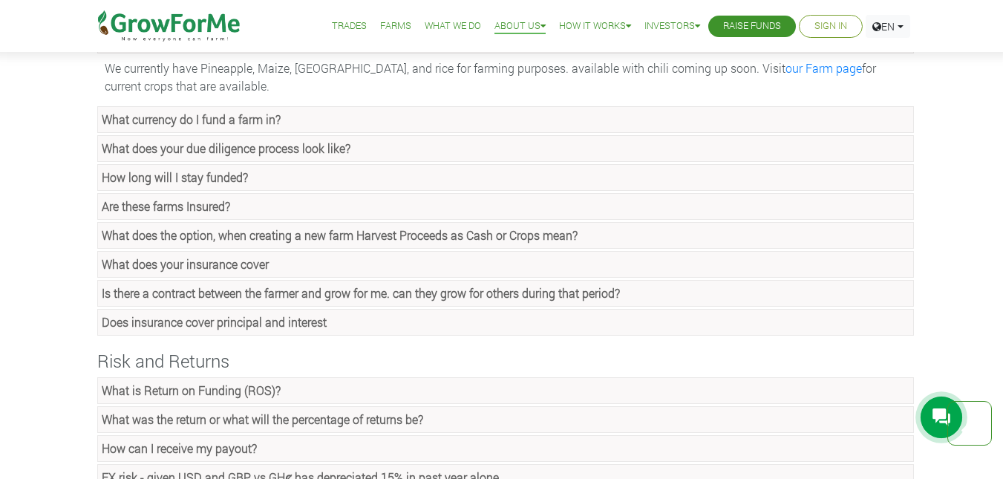
scroll to position [937, 0]
click at [234, 200] on link "Are these farms Insured?" at bounding box center [505, 205] width 816 height 27
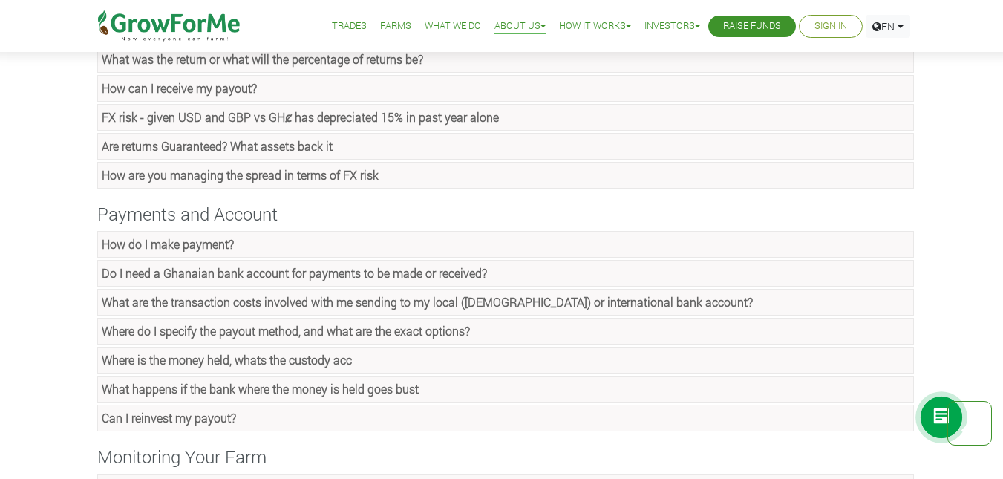
scroll to position [1346, 0]
